Goal: Task Accomplishment & Management: Use online tool/utility

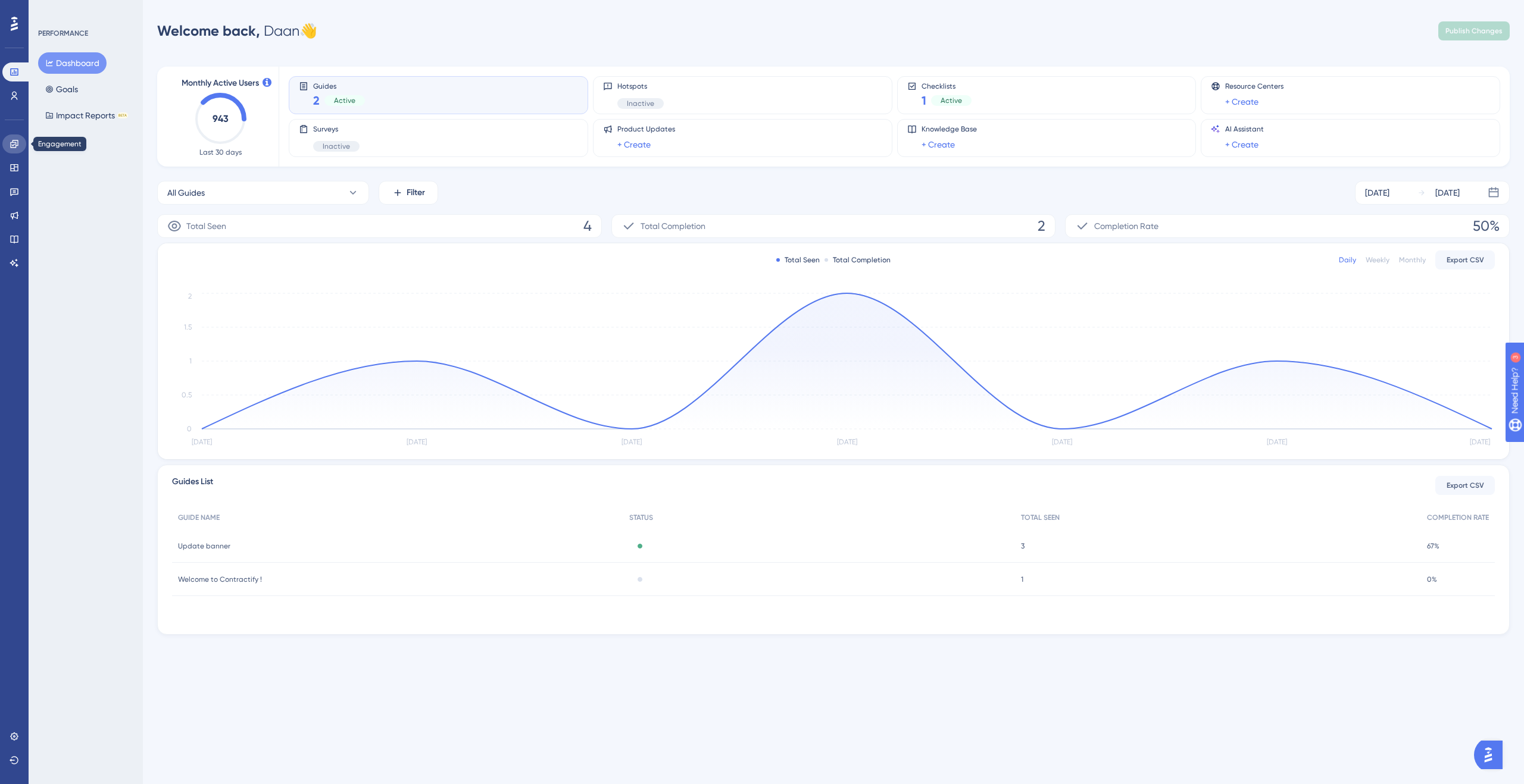
click at [6, 141] on link at bounding box center [14, 144] width 24 height 19
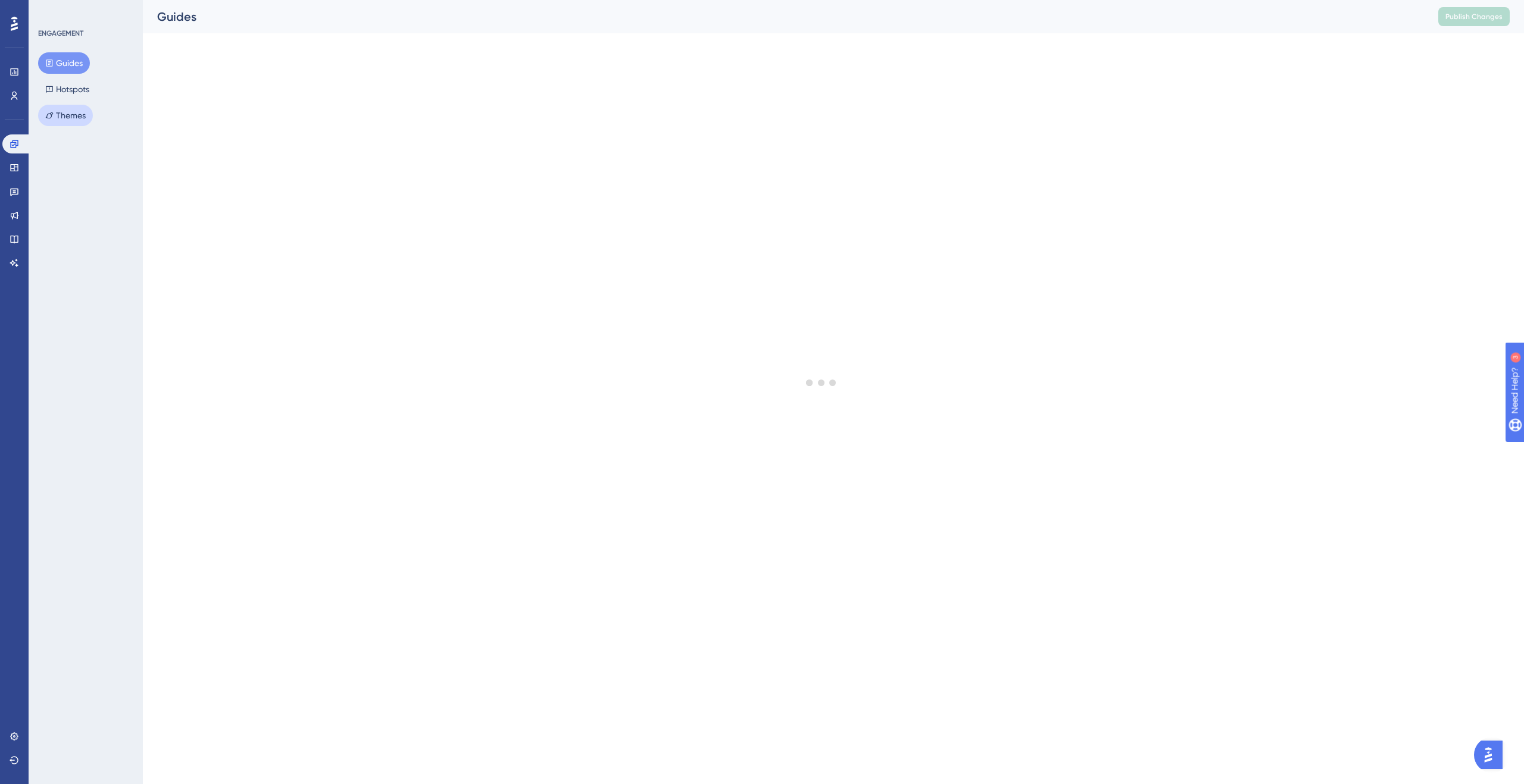
click at [78, 114] on button "Themes" at bounding box center [66, 115] width 55 height 22
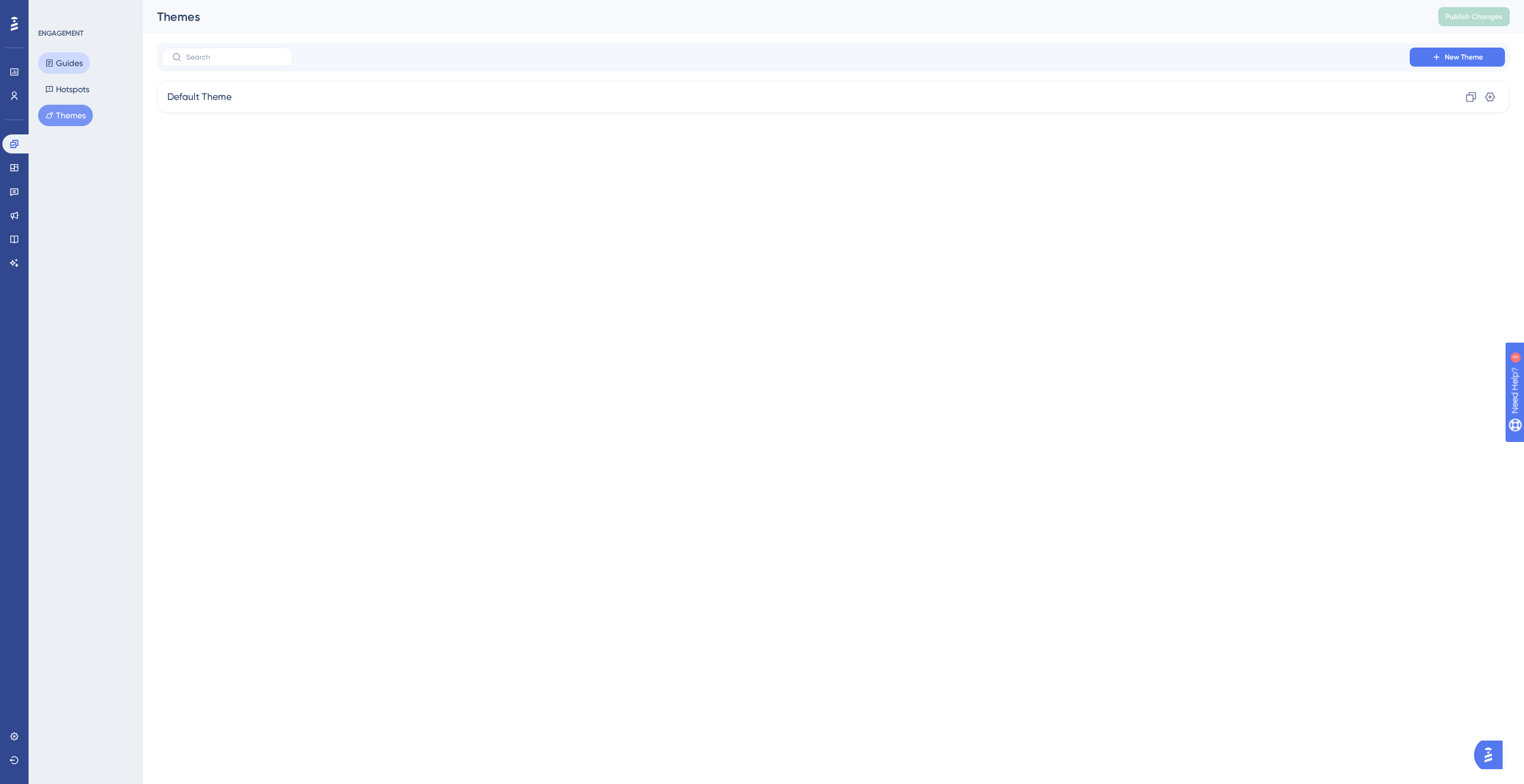
click at [69, 63] on button "Guides" at bounding box center [64, 63] width 52 height 22
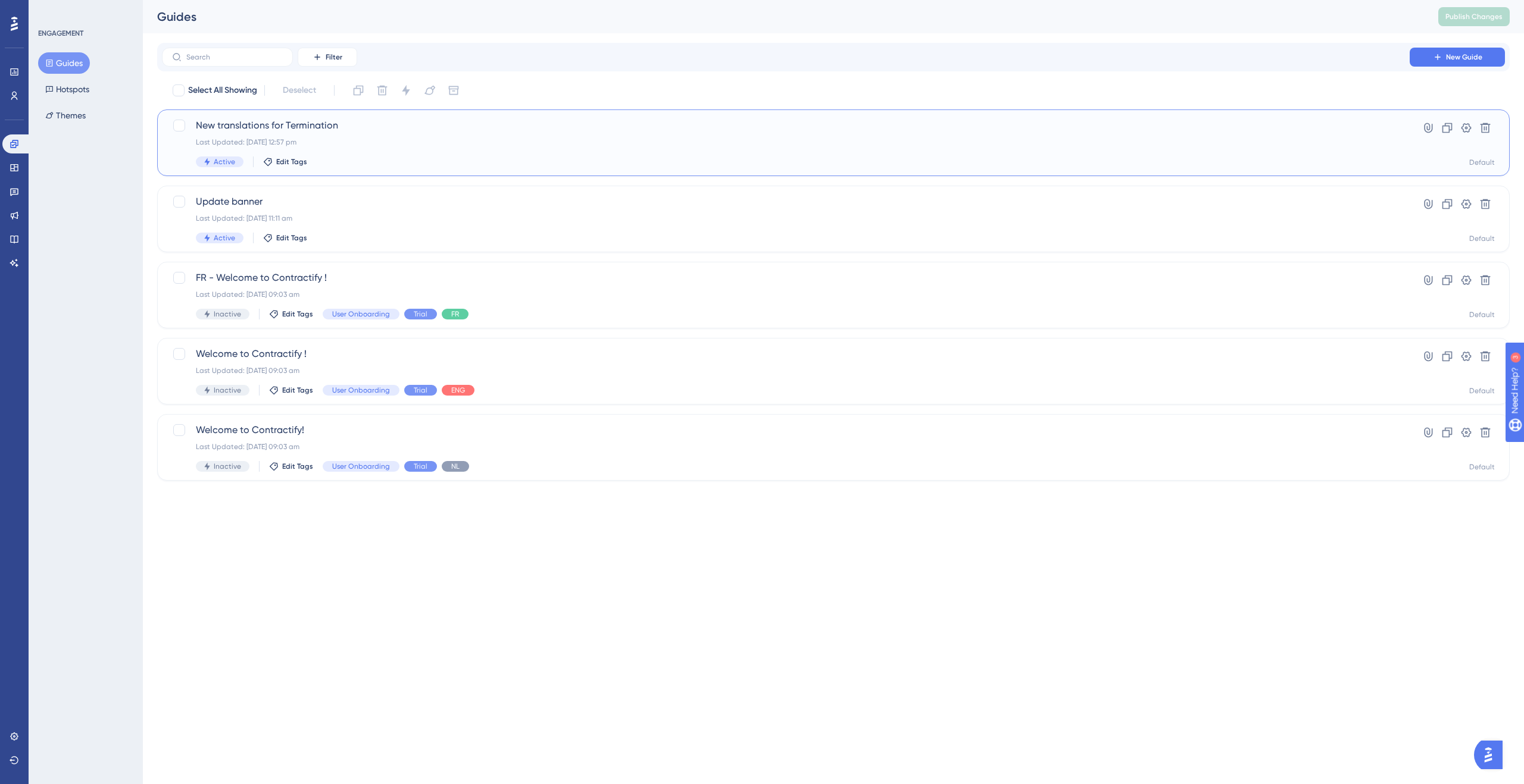
click at [317, 127] on span "New translations for Termination" at bounding box center [786, 125] width 1180 height 14
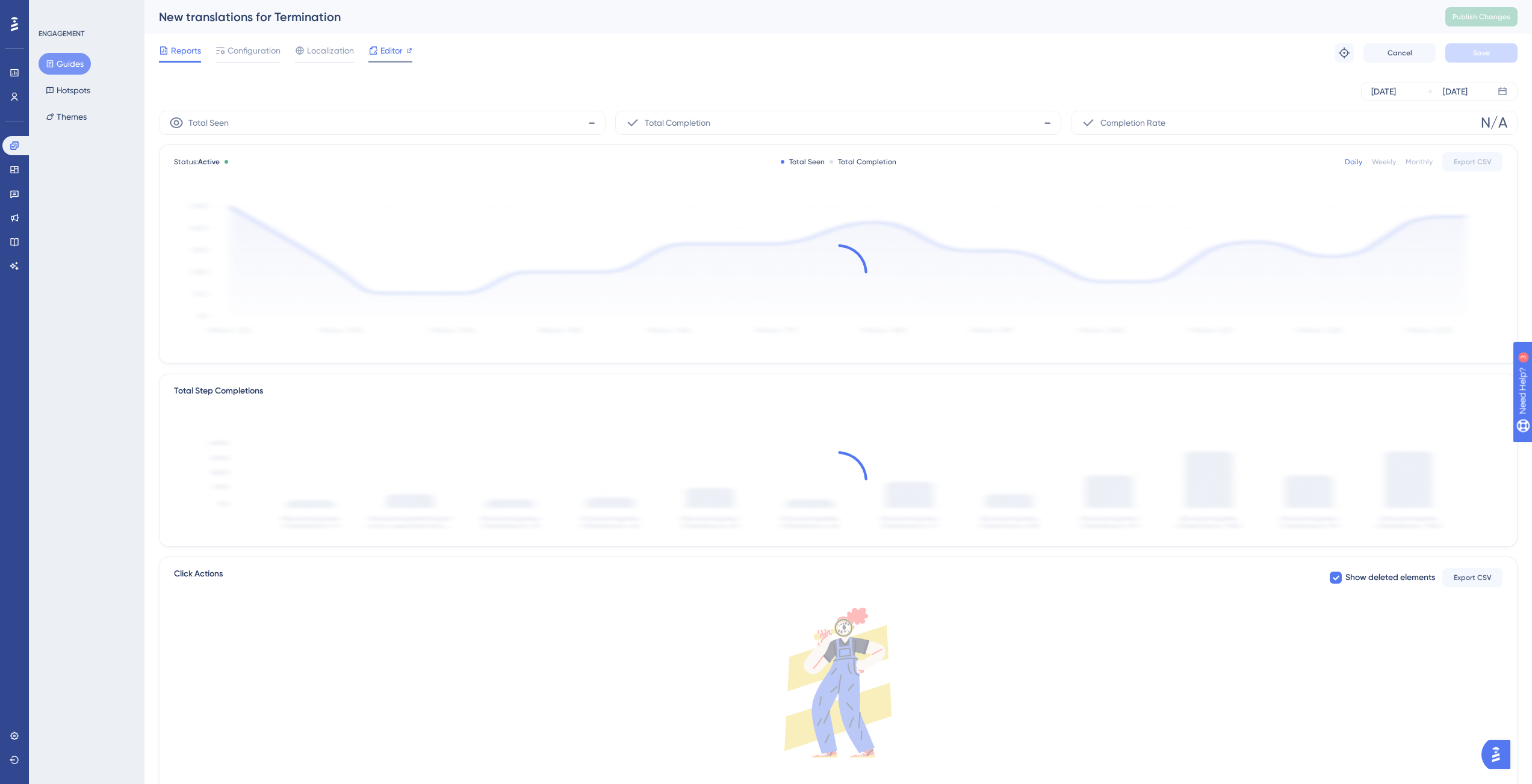
click at [403, 48] on div "Editor" at bounding box center [390, 51] width 44 height 15
